Goal: Information Seeking & Learning: Learn about a topic

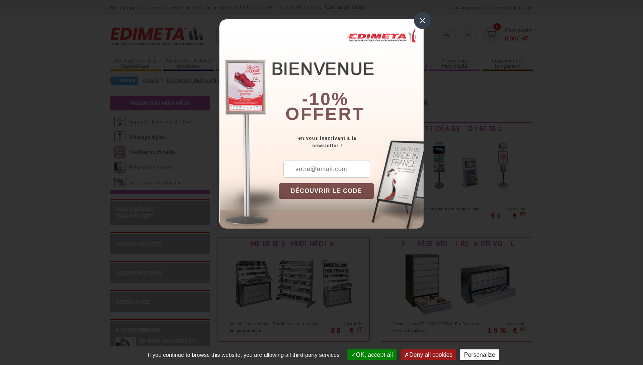
click at [423, 22] on div "×" at bounding box center [422, 20] width 17 height 17
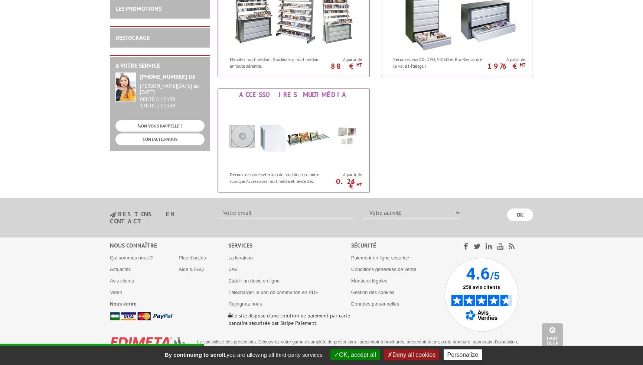
scroll to position [263, 0]
click at [129, 255] on link "Qui sommes nous ?" at bounding box center [131, 258] width 43 height 6
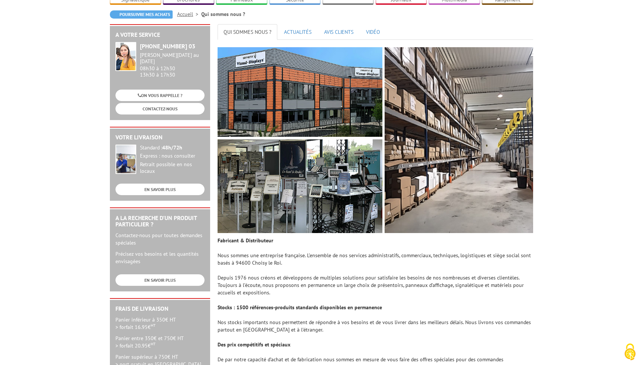
scroll to position [75, 0]
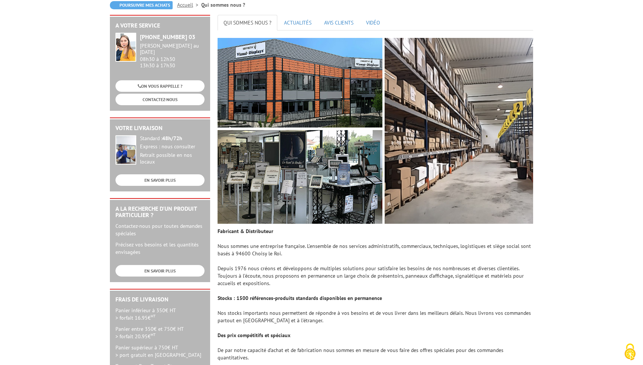
drag, startPoint x: 234, startPoint y: 253, endPoint x: 280, endPoint y: 256, distance: 45.4
click at [280, 256] on td "Fabricant & Distributeur Nous sommes une entreprise française. L’ensemble de no…" at bounding box center [376, 353] width 316 height 253
copy td "94600 Choisy le Roi"
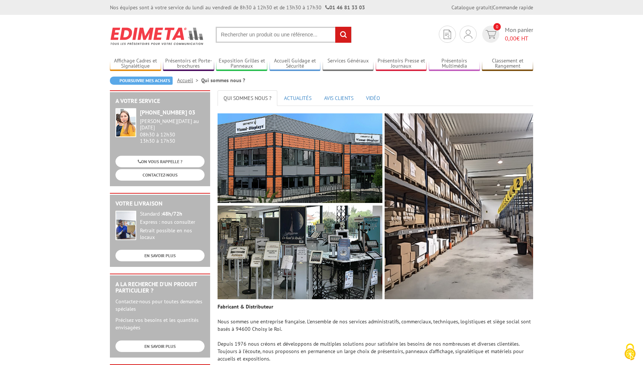
scroll to position [0, 0]
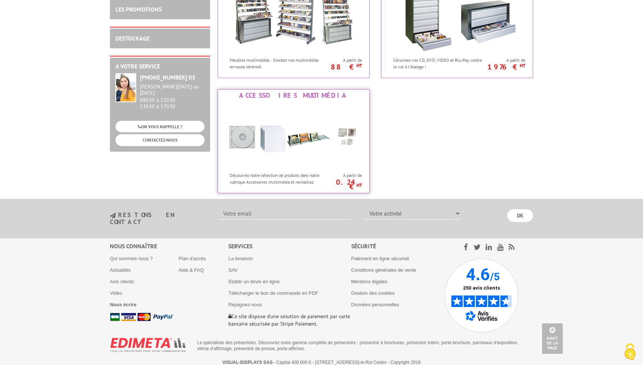
click at [271, 147] on img at bounding box center [293, 134] width 137 height 67
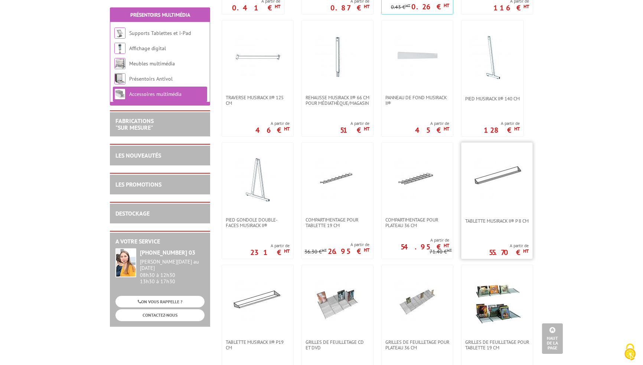
scroll to position [338, 0]
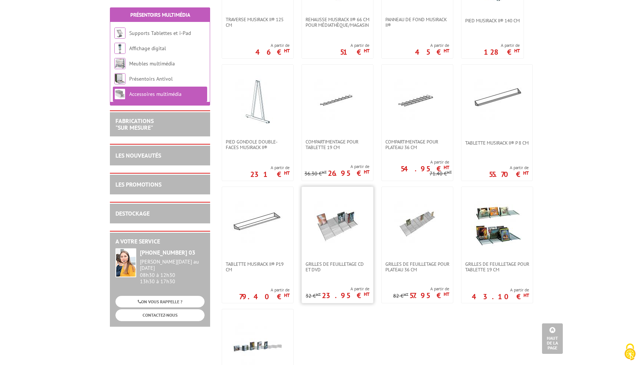
click at [329, 215] on img at bounding box center [338, 224] width 52 height 52
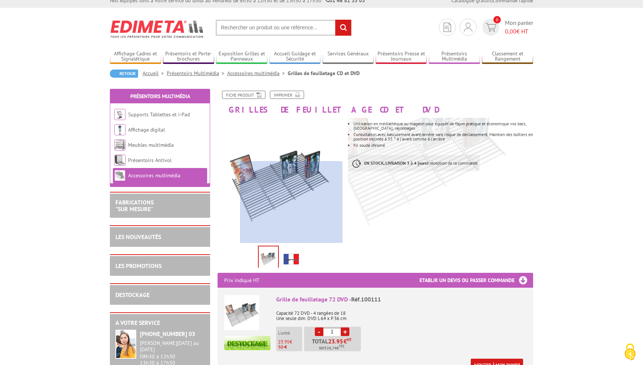
scroll to position [152, 0]
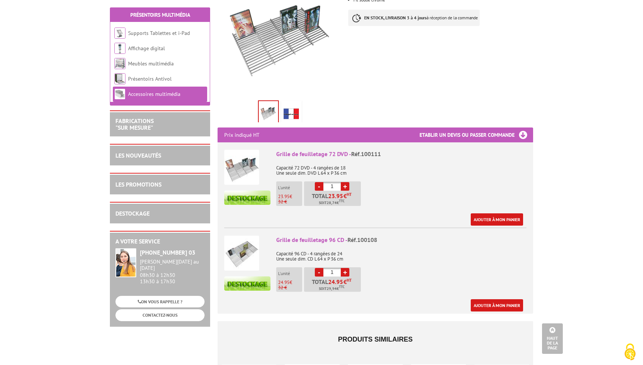
click at [240, 257] on img at bounding box center [241, 252] width 35 height 35
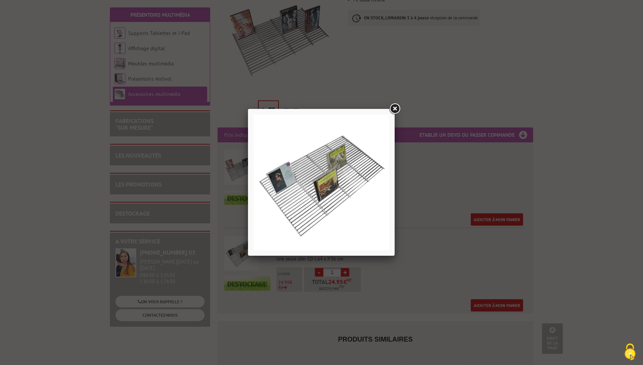
click at [397, 107] on link at bounding box center [394, 108] width 13 height 13
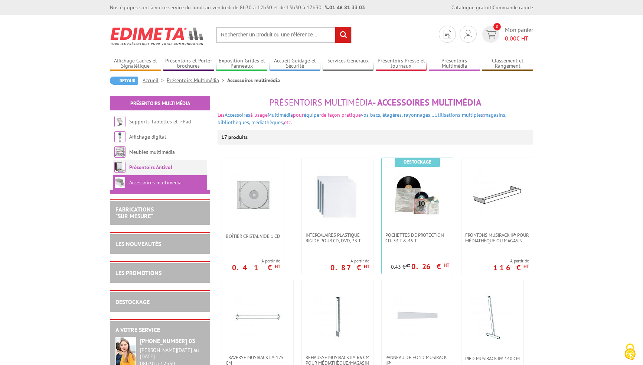
click at [137, 168] on link "Présentoirs Antivol" at bounding box center [150, 167] width 43 height 7
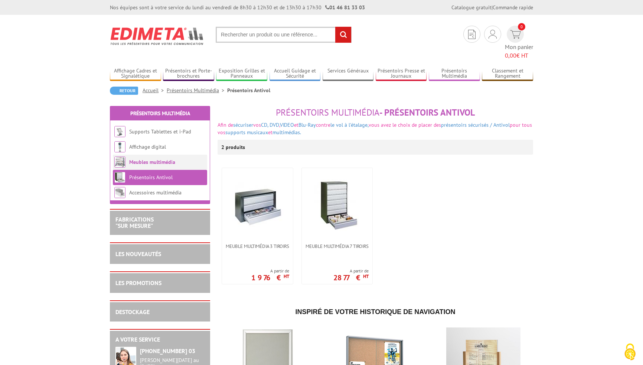
click at [163, 159] on link "Meubles multimédia" at bounding box center [152, 162] width 46 height 7
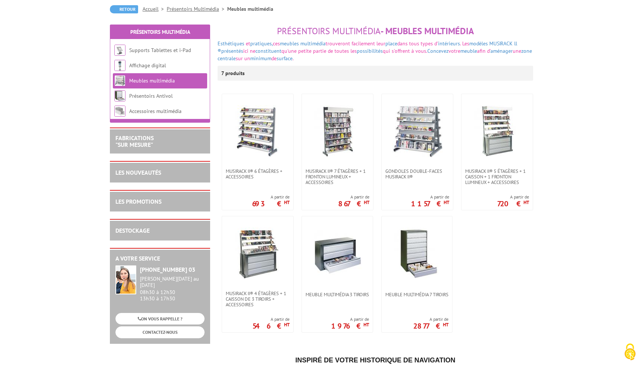
scroll to position [71, 0]
click at [273, 124] on img at bounding box center [258, 131] width 52 height 52
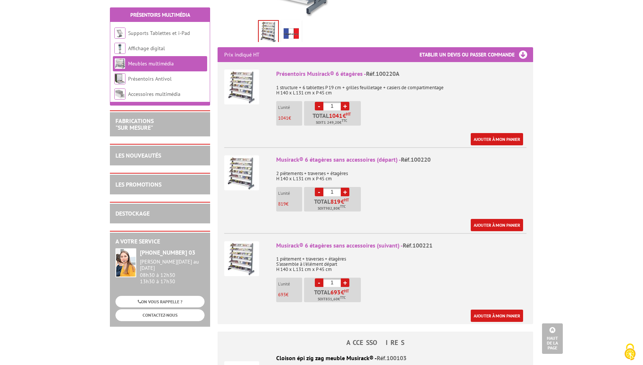
scroll to position [237, 0]
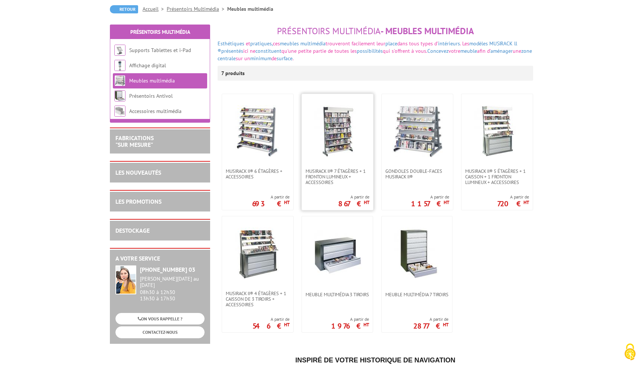
click at [333, 127] on img at bounding box center [338, 131] width 52 height 52
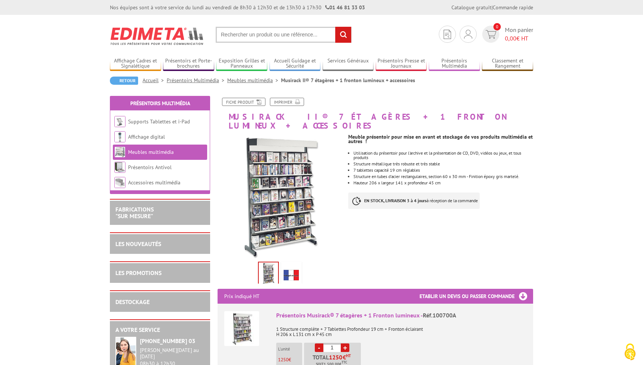
click at [270, 156] on img at bounding box center [280, 196] width 125 height 125
click at [276, 174] on img at bounding box center [280, 196] width 125 height 125
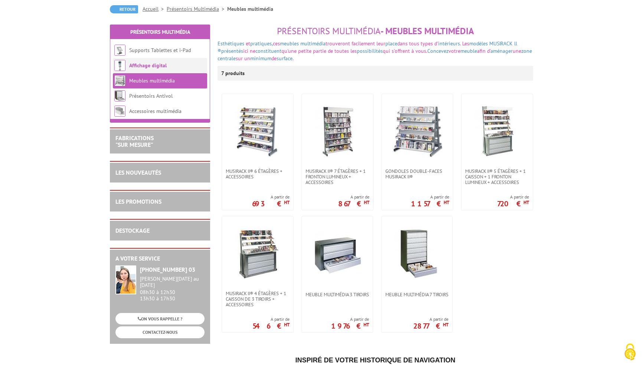
click at [153, 66] on link "Affichage digital" at bounding box center [148, 65] width 38 height 7
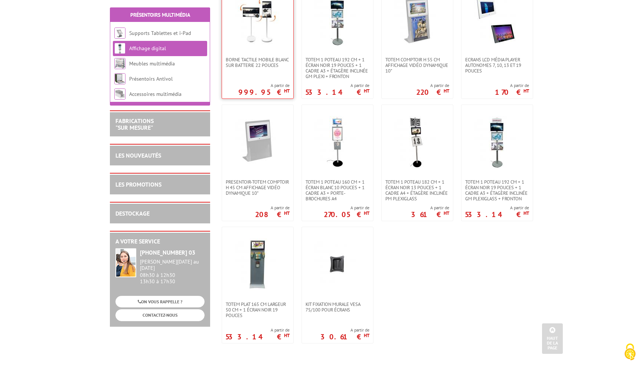
scroll to position [186, 0]
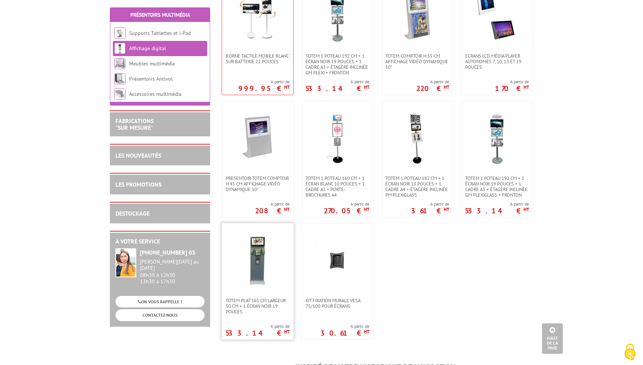
click at [255, 253] on img at bounding box center [258, 260] width 52 height 52
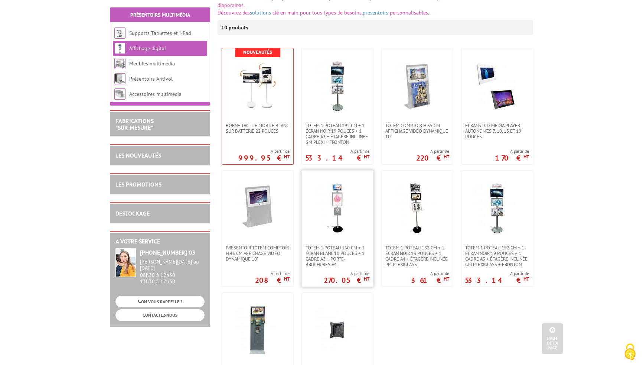
scroll to position [114, 0]
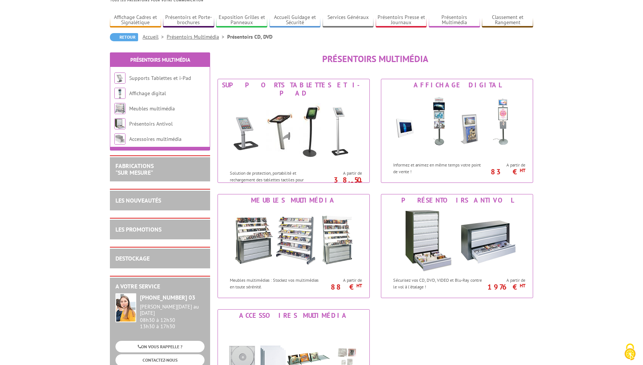
scroll to position [38, 0]
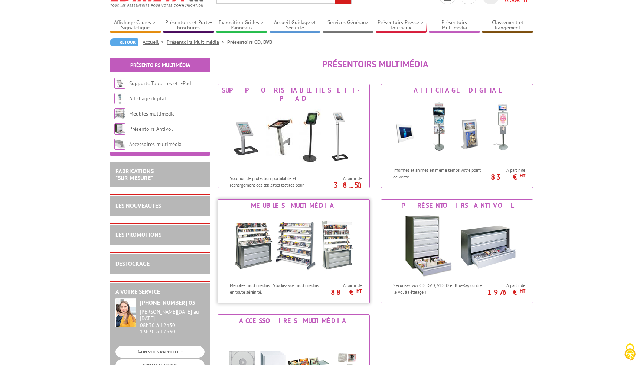
click at [280, 231] on img at bounding box center [293, 244] width 137 height 67
